Goal: Task Accomplishment & Management: Manage account settings

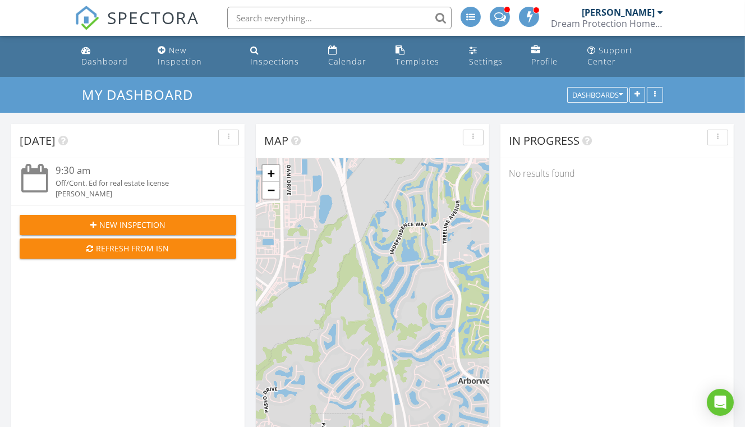
click at [280, 56] on div "Inspections" at bounding box center [274, 61] width 49 height 11
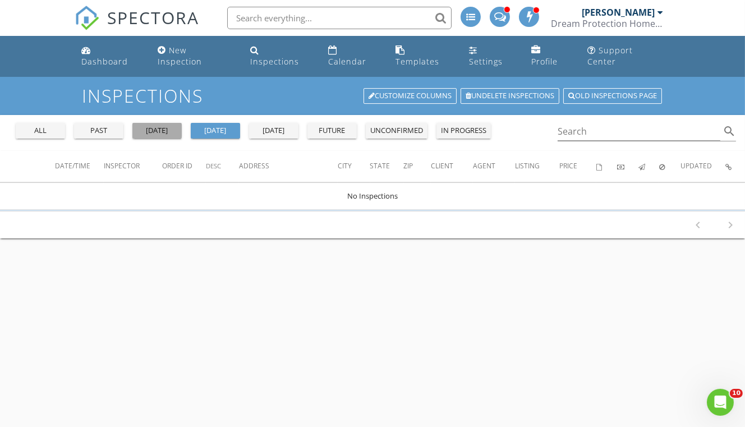
click at [166, 125] on div "yesterday" at bounding box center [157, 130] width 40 height 11
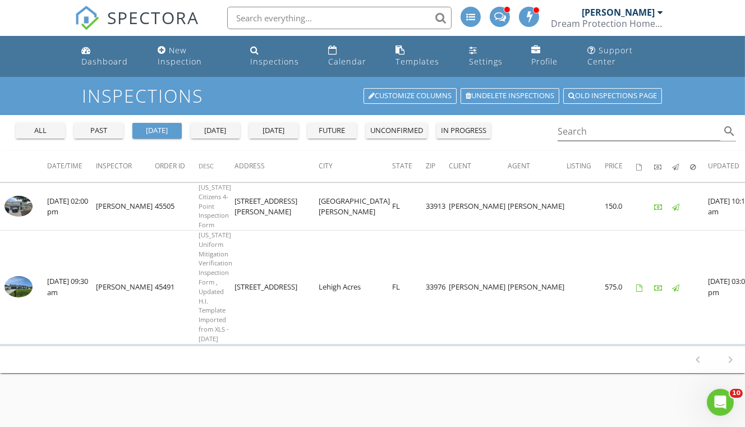
click at [26, 196] on img at bounding box center [18, 206] width 28 height 21
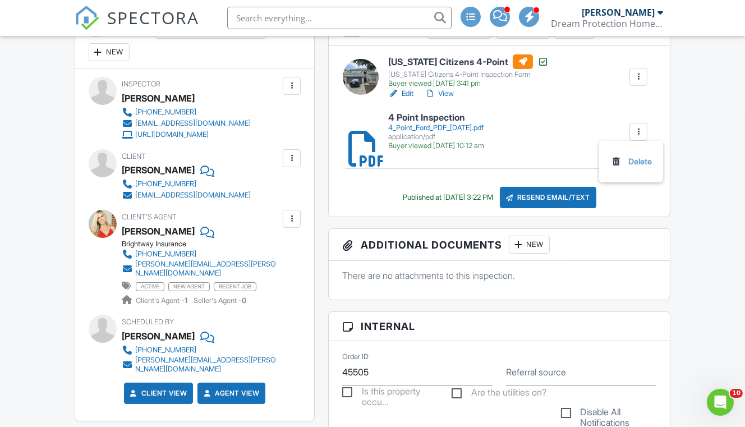
click at [629, 168] on link "Delete" at bounding box center [632, 161] width 42 height 12
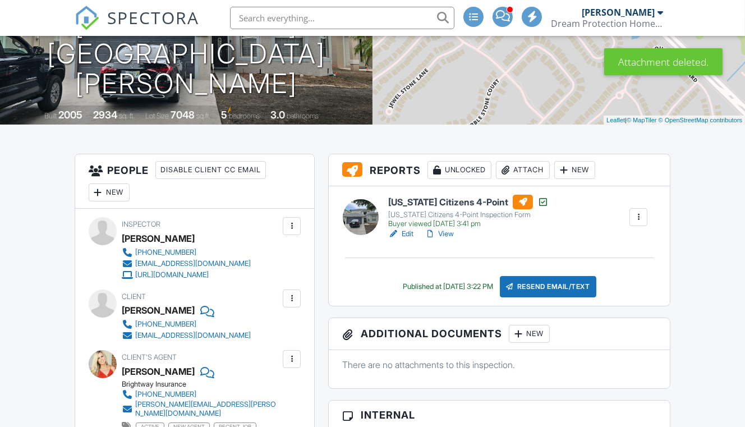
click at [408, 240] on link "Edit" at bounding box center [400, 233] width 25 height 11
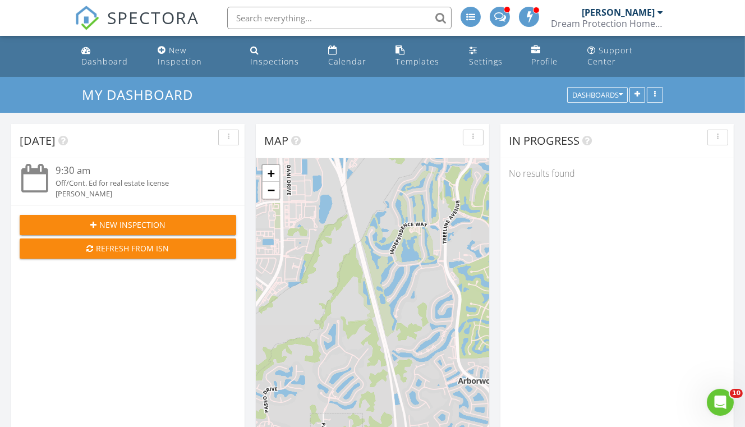
click at [276, 56] on div "Inspections" at bounding box center [274, 61] width 49 height 11
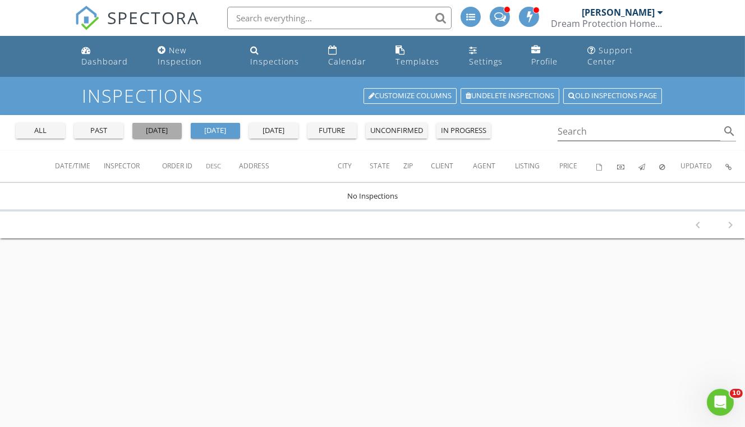
click at [162, 125] on div "[DATE]" at bounding box center [157, 130] width 40 height 11
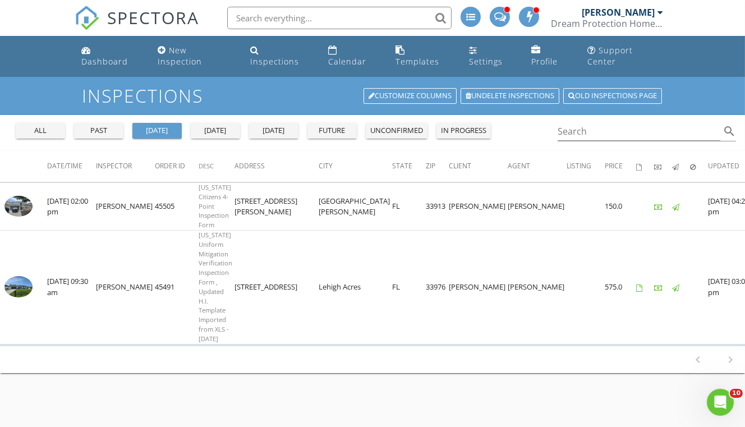
click at [25, 196] on img at bounding box center [18, 206] width 28 height 21
click at [20, 196] on img at bounding box center [18, 206] width 28 height 21
click at [343, 125] on div "future" at bounding box center [332, 130] width 40 height 11
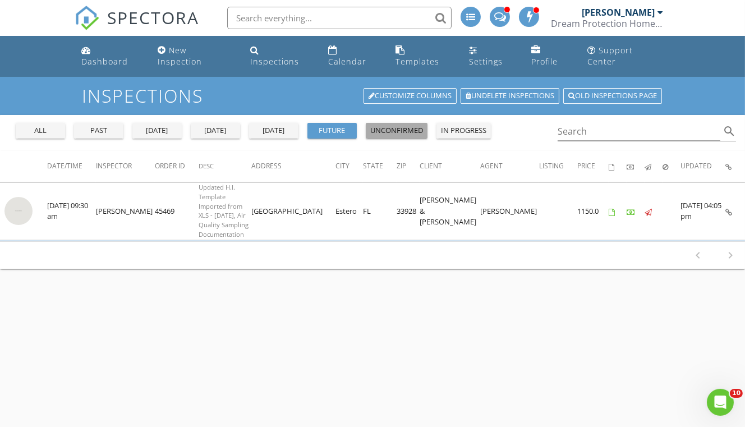
click at [400, 125] on div "unconfirmed" at bounding box center [396, 130] width 53 height 11
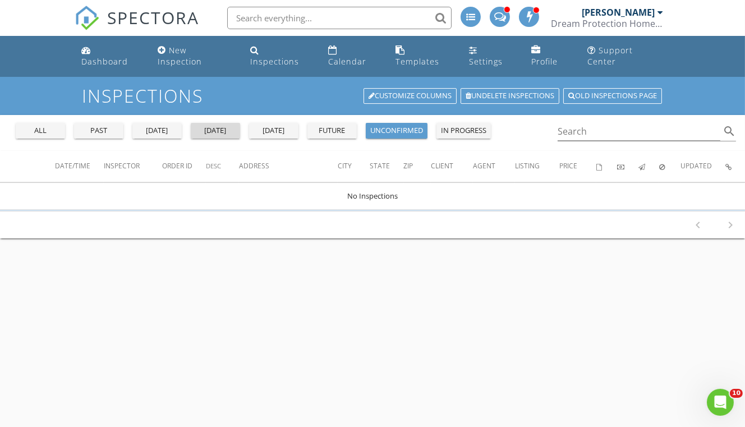
click at [212, 125] on div "today" at bounding box center [215, 130] width 40 height 11
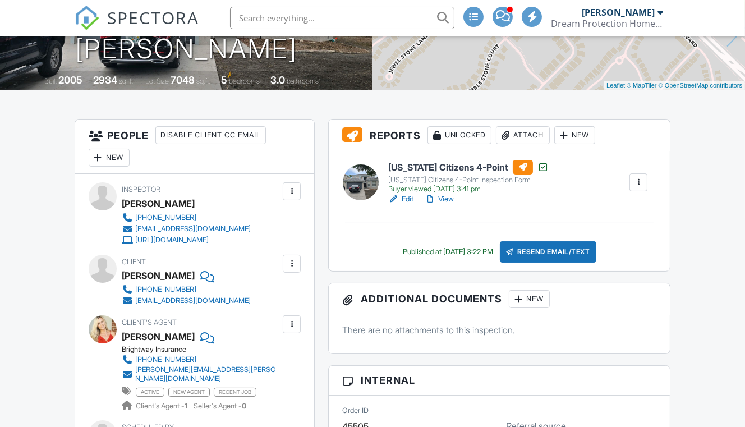
click at [445, 205] on link "View" at bounding box center [439, 199] width 29 height 11
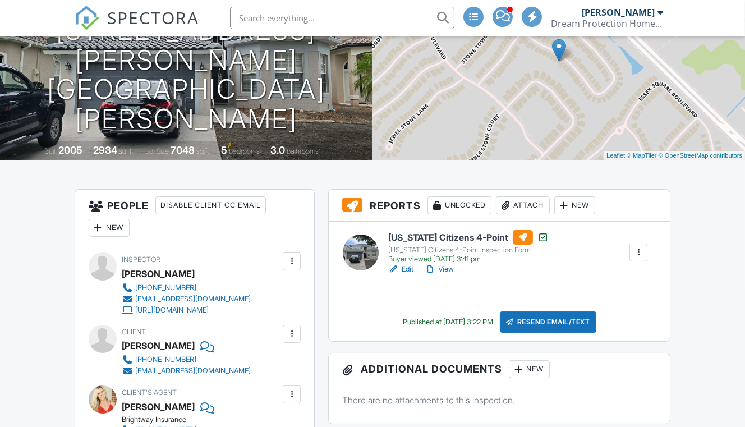
click at [529, 214] on div "Attach" at bounding box center [523, 205] width 54 height 18
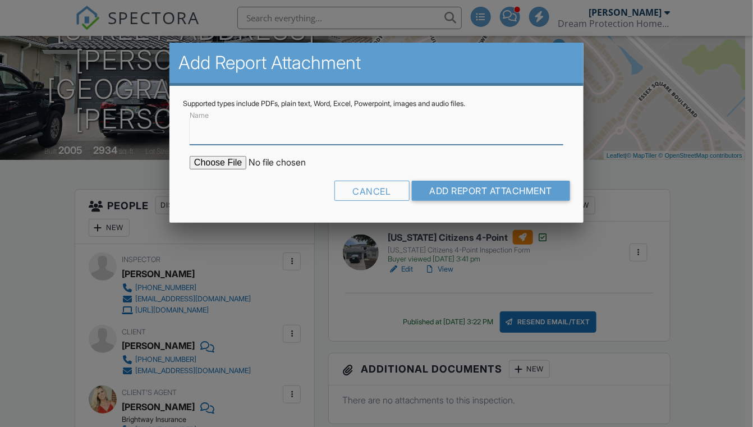
drag, startPoint x: 219, startPoint y: 131, endPoint x: 223, endPoint y: 139, distance: 8.8
click at [218, 131] on input "Name" at bounding box center [377, 131] width 374 height 28
type input "4 Point Inspection"
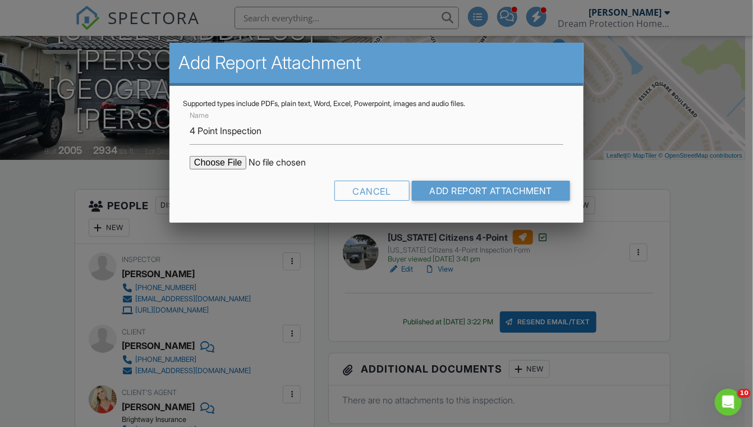
click at [219, 162] on input "file" at bounding box center [285, 162] width 191 height 13
type input "C:\fakepath\4 Point Ford PDF [DATE].pdf"
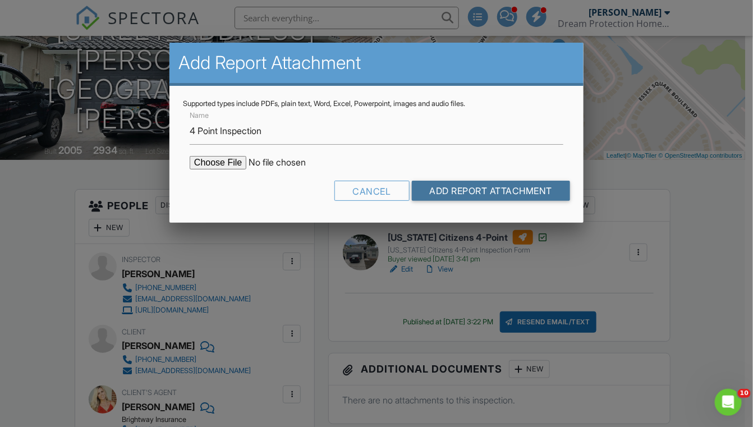
click at [488, 185] on input "Add Report Attachment" at bounding box center [491, 191] width 159 height 20
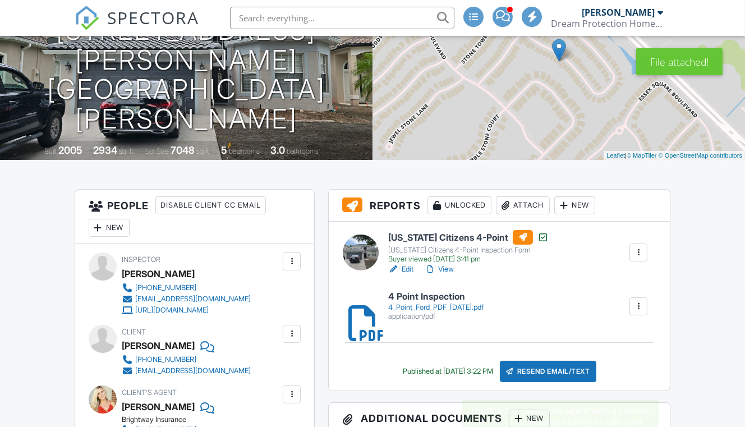
click at [573, 382] on div "Resend Email/Text" at bounding box center [548, 371] width 97 height 21
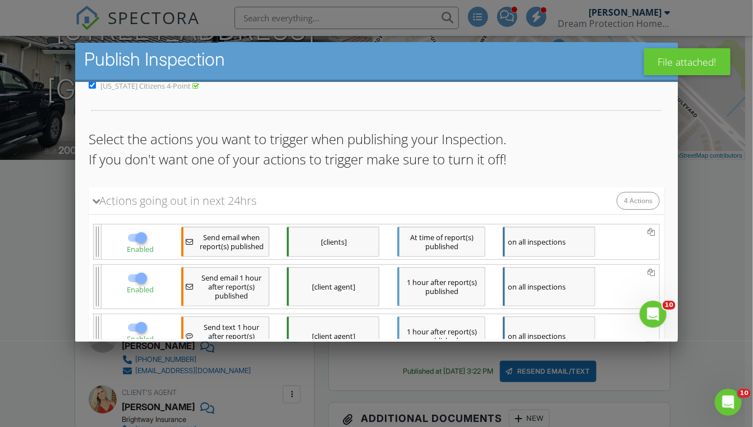
scroll to position [171, 0]
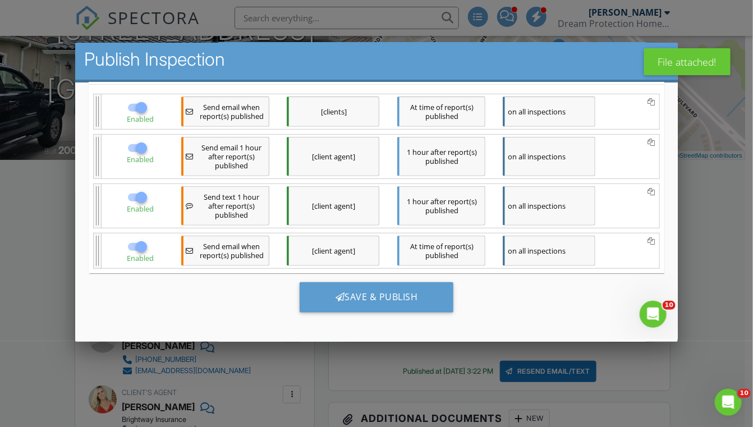
click at [358, 292] on div "Save & Publish" at bounding box center [377, 297] width 154 height 30
